Goal: Task Accomplishment & Management: Manage account settings

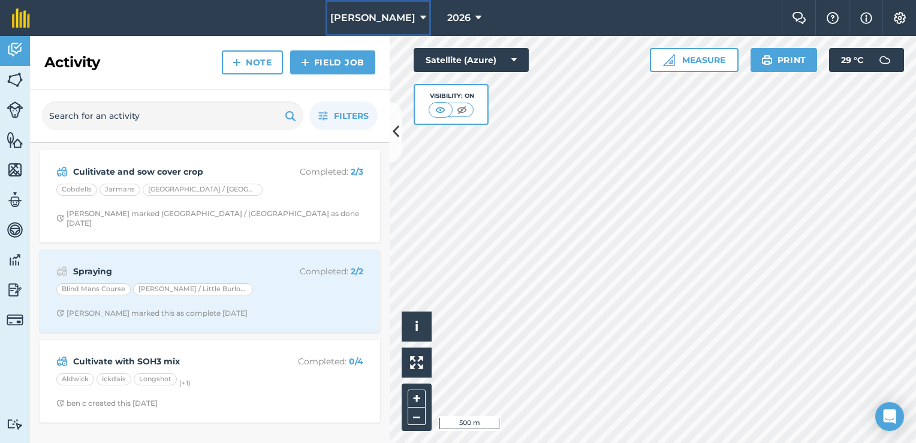
click at [396, 19] on span "[PERSON_NAME]" at bounding box center [372, 18] width 85 height 14
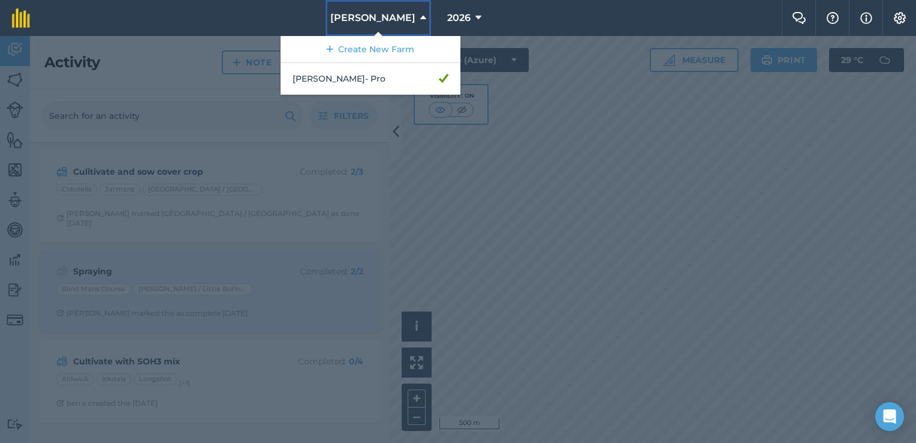
click at [396, 19] on span "[PERSON_NAME]" at bounding box center [372, 18] width 85 height 14
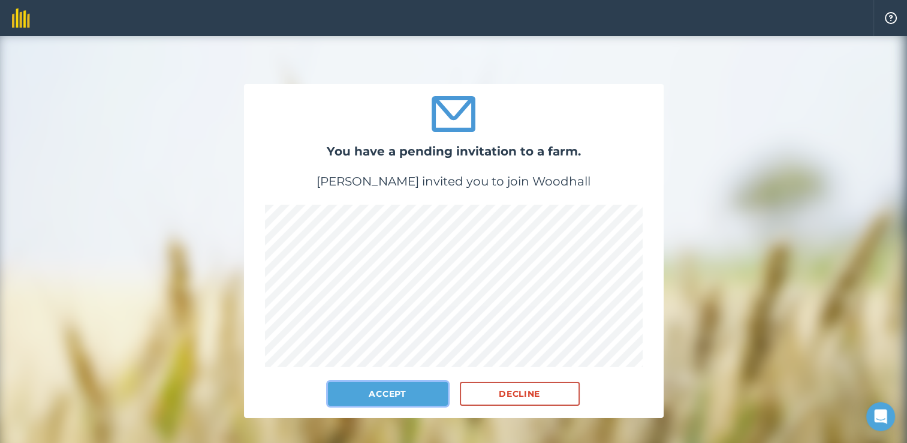
click at [392, 398] on button "Accept" at bounding box center [388, 393] width 120 height 24
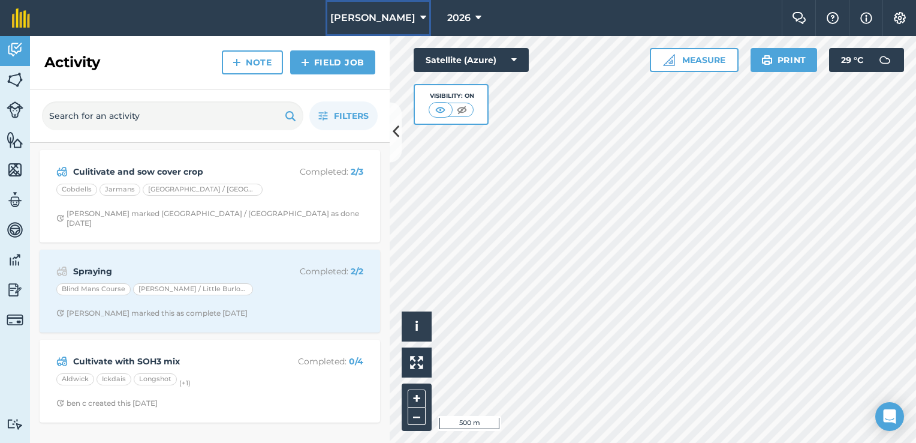
click at [377, 19] on span "[PERSON_NAME]" at bounding box center [372, 18] width 85 height 14
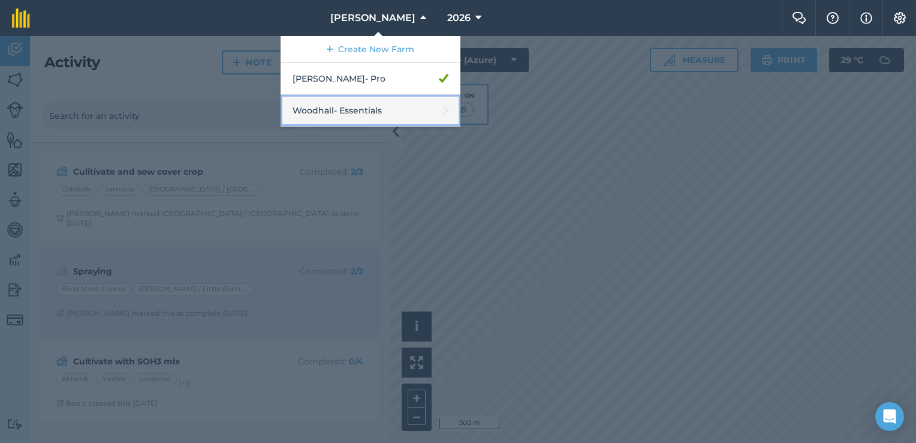
click at [365, 119] on link "Woodhall - Essentials" at bounding box center [371, 111] width 180 height 32
